Goal: Check status: Check status

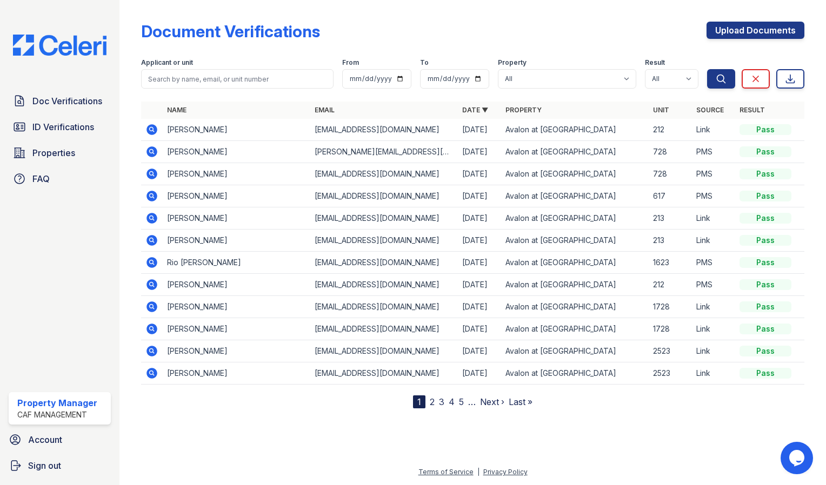
click at [149, 131] on icon at bounding box center [152, 129] width 11 height 11
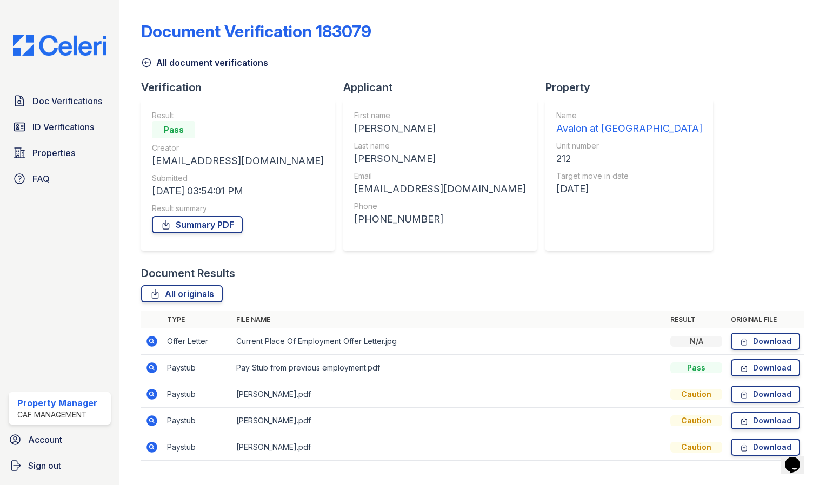
click at [152, 447] on icon at bounding box center [151, 446] width 3 height 3
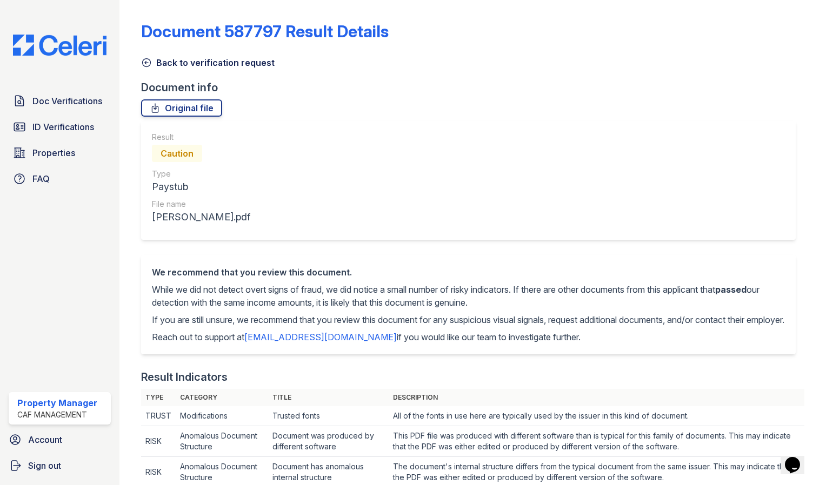
click at [146, 52] on div "Back to verification request" at bounding box center [472, 59] width 663 height 19
click at [145, 51] on div "Back to verification request" at bounding box center [472, 59] width 663 height 19
